Goal: Task Accomplishment & Management: Manage account settings

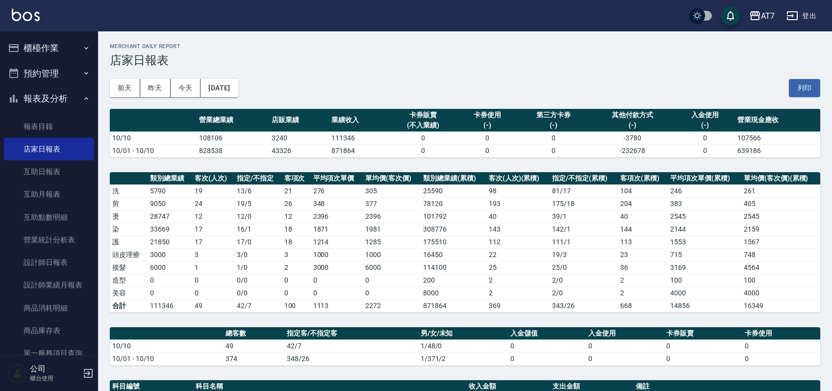
scroll to position [209, 0]
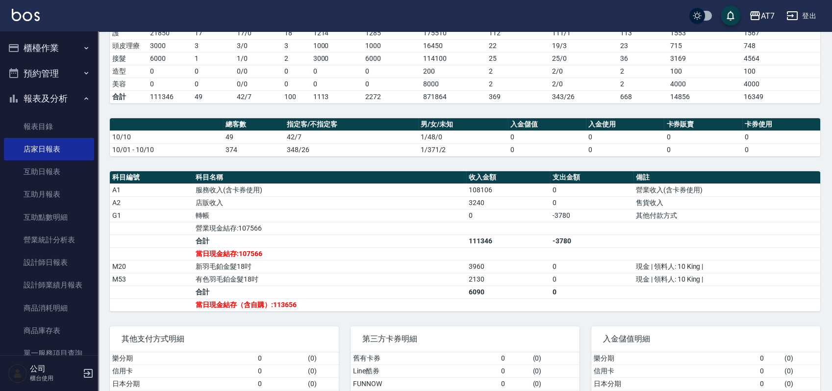
click at [85, 49] on button "櫃檯作業" at bounding box center [49, 48] width 90 height 26
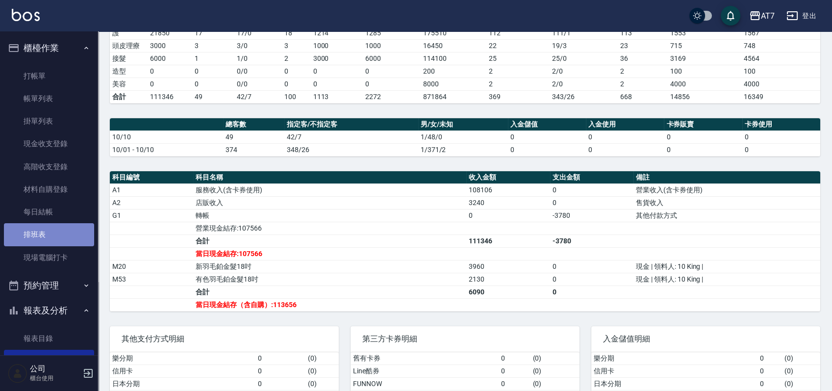
click at [78, 229] on link "排班表" at bounding box center [49, 234] width 90 height 23
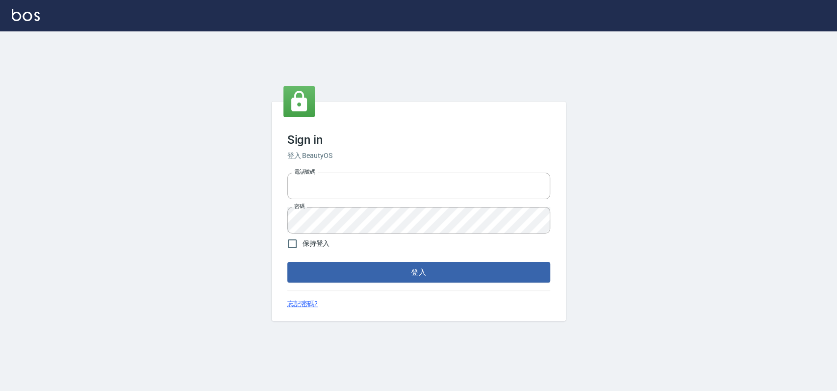
type input "033323173"
click at [388, 283] on div "Sign in 登入 BeautyOS 電話號碼 [PHONE_NUMBER] 電話號碼 密碼 密碼 保持登入 登入 忘記密碼?" at bounding box center [419, 211] width 294 height 219
click at [391, 273] on button "登入" at bounding box center [418, 272] width 263 height 21
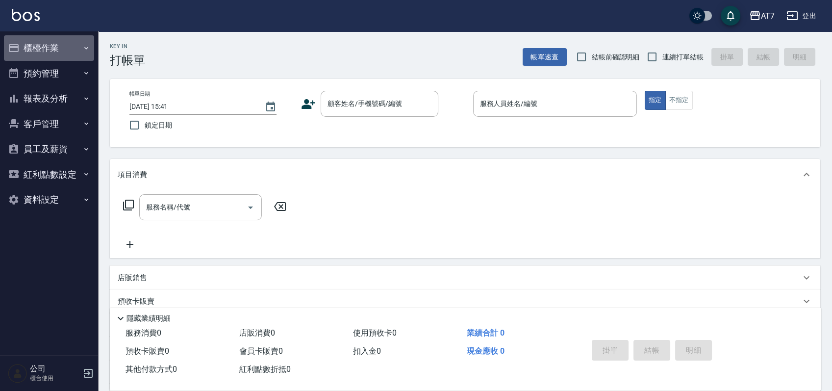
click at [62, 48] on button "櫃檯作業" at bounding box center [49, 48] width 90 height 26
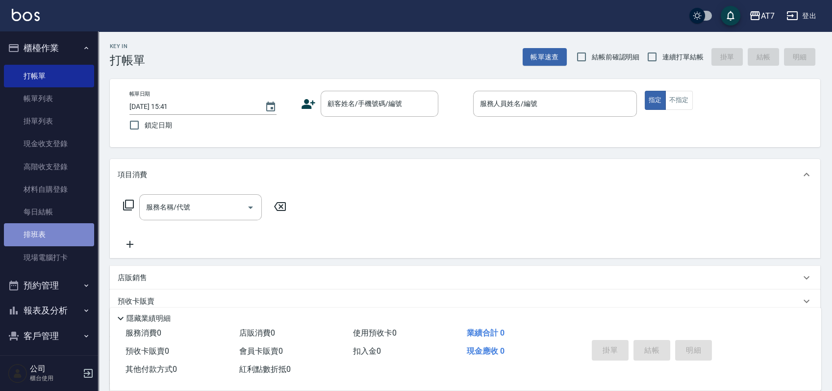
click at [54, 238] on link "排班表" at bounding box center [49, 234] width 90 height 23
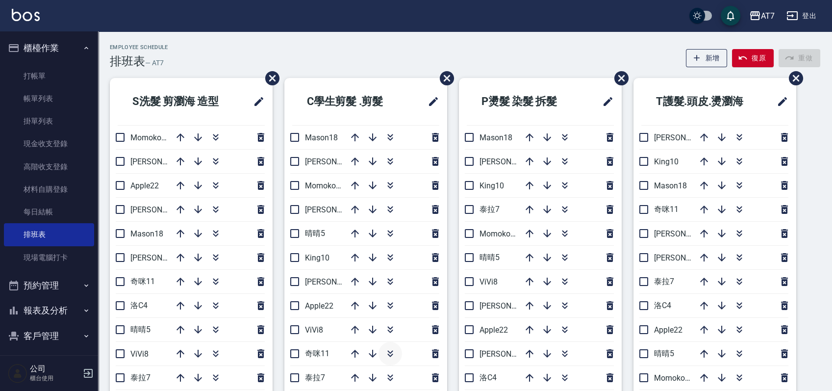
click at [389, 354] on icon "button" at bounding box center [390, 354] width 12 height 12
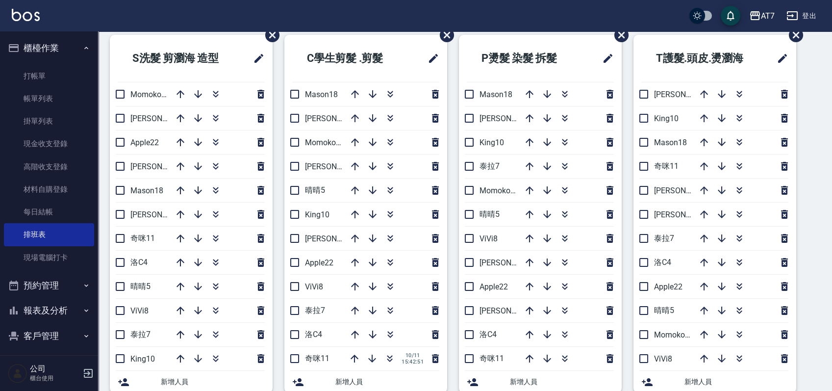
scroll to position [36, 0]
